Goal: Information Seeking & Learning: Learn about a topic

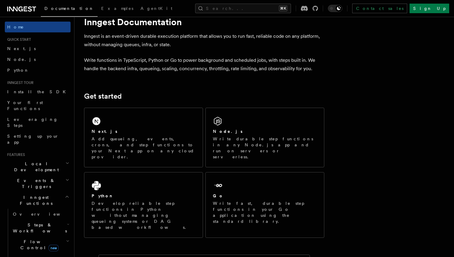
scroll to position [23, 0]
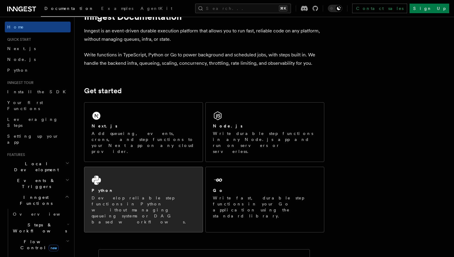
click at [95, 176] on icon at bounding box center [96, 180] width 9 height 9
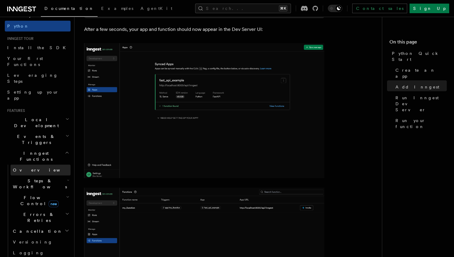
scroll to position [48, 0]
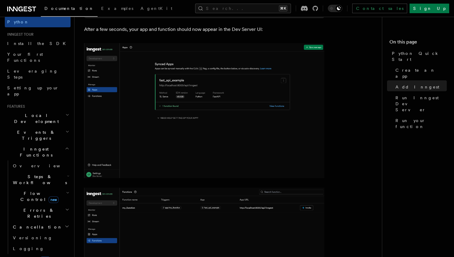
click at [40, 188] on h2 "Flow Control new" at bounding box center [41, 196] width 60 height 17
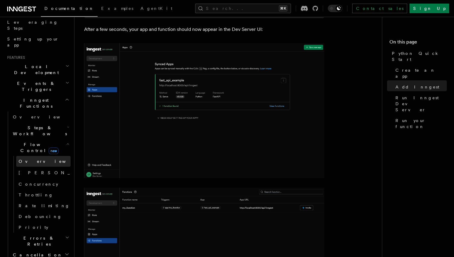
scroll to position [99, 0]
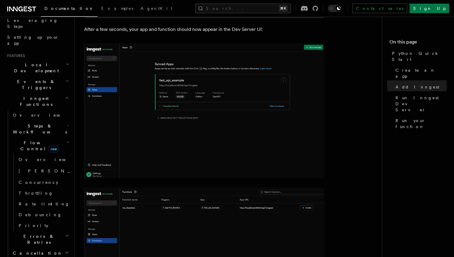
click at [39, 234] on span "Errors & Retries" at bounding box center [38, 240] width 55 height 12
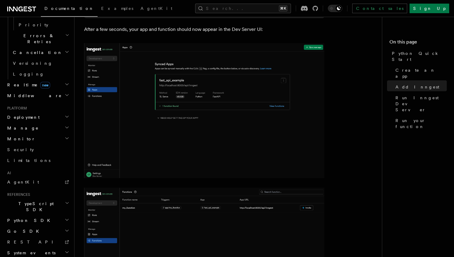
scroll to position [278, 0]
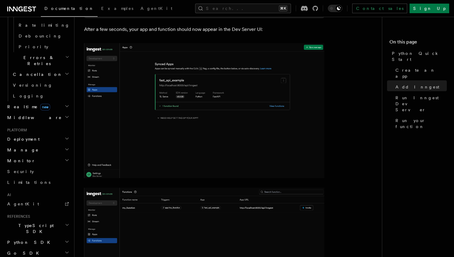
click at [68, 158] on icon "button" at bounding box center [67, 160] width 5 height 5
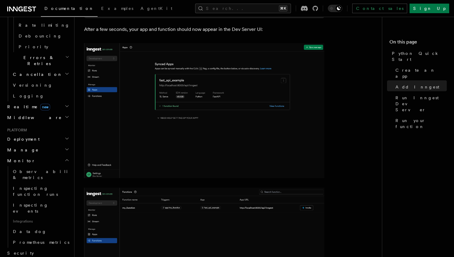
click at [68, 160] on icon "button" at bounding box center [66, 161] width 3 height 2
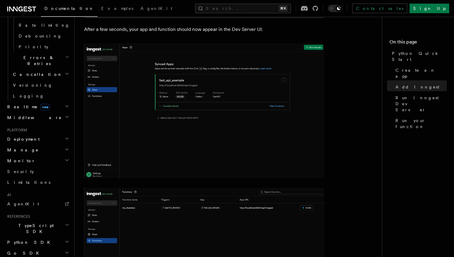
click at [68, 158] on icon "button" at bounding box center [67, 160] width 5 height 5
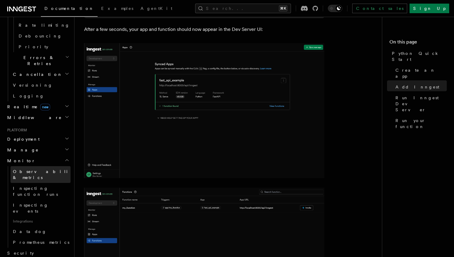
click at [51, 166] on link "Observability & metrics" at bounding box center [41, 174] width 60 height 17
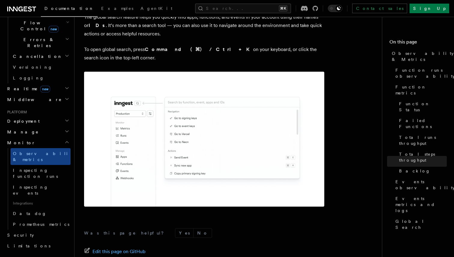
scroll to position [185, 0]
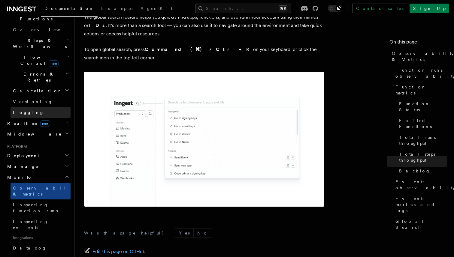
click at [64, 107] on link "Logging" at bounding box center [41, 112] width 60 height 11
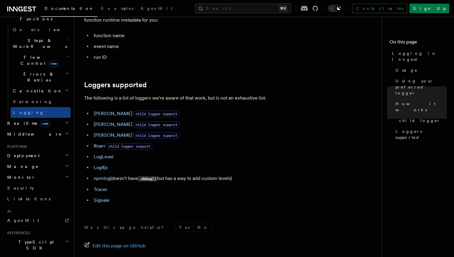
scroll to position [856, 0]
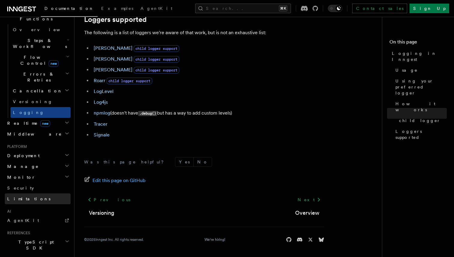
click at [27, 197] on span "Limitations" at bounding box center [28, 199] width 43 height 5
